Goal: Task Accomplishment & Management: Use online tool/utility

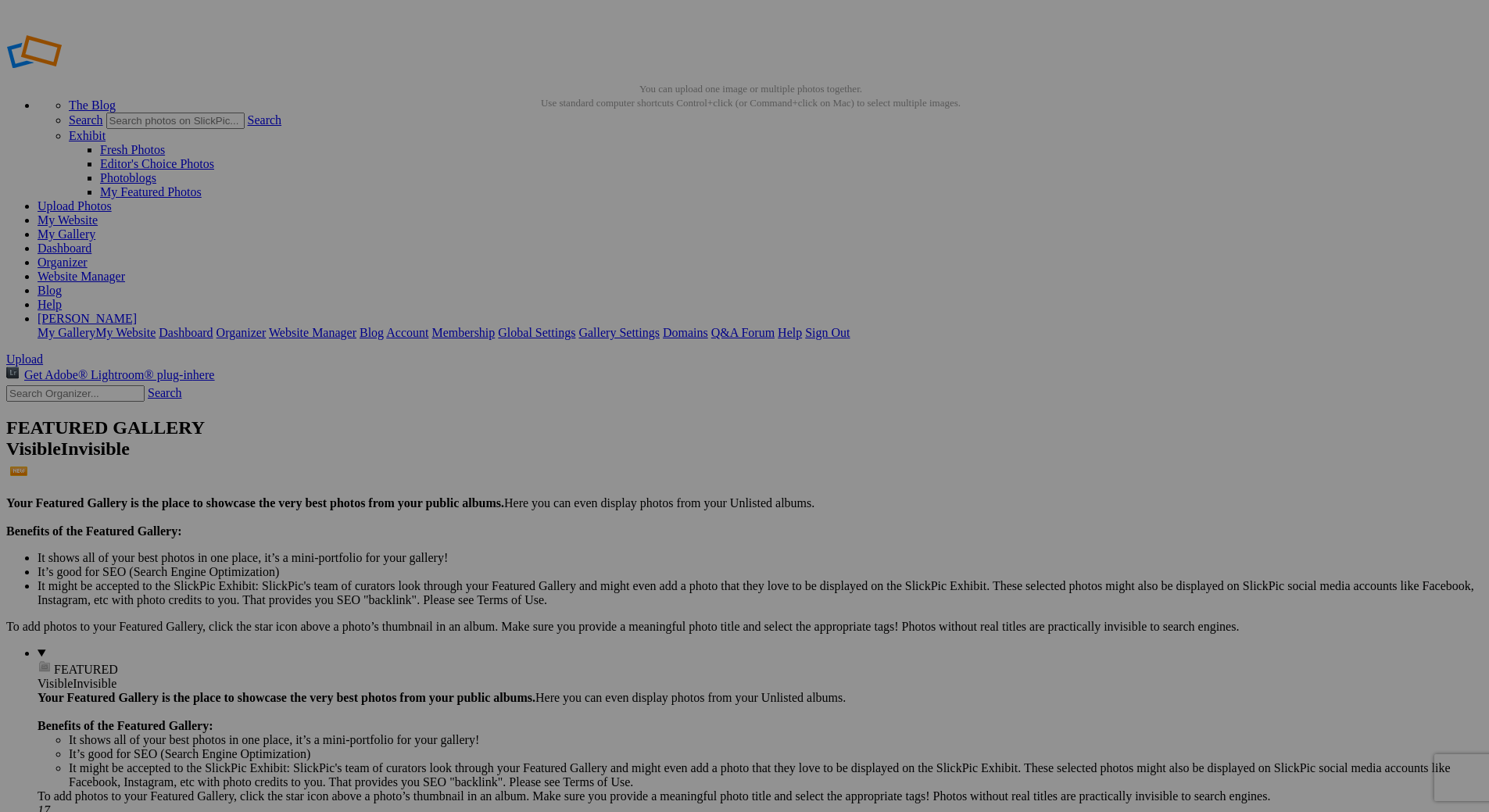
type input "Mass of the Holy Spirit, Photos by Bowerbird Photography"
click at [605, 485] on span "Create" at bounding box center [588, 491] width 33 height 14
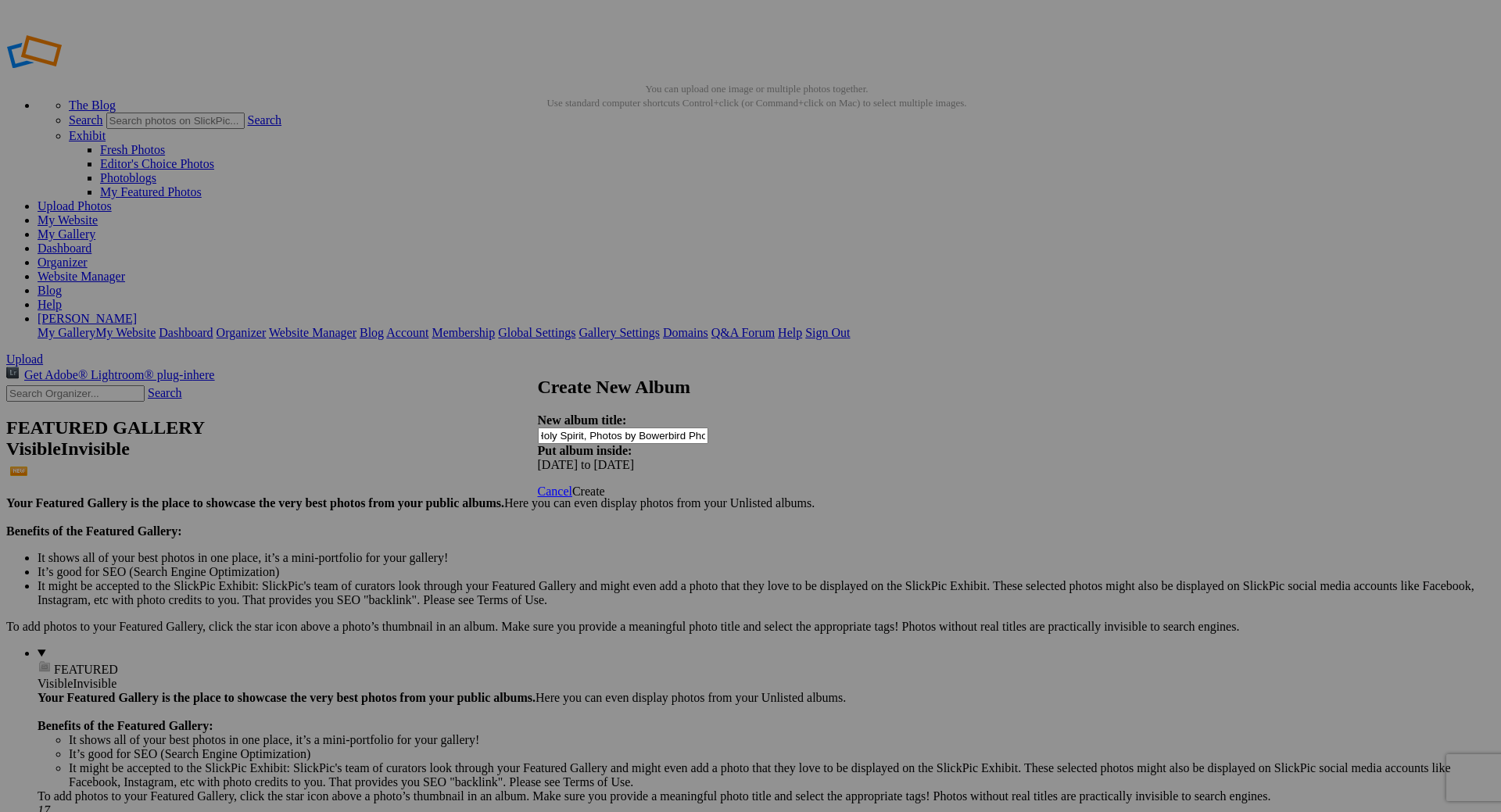
scroll to position [0, 0]
